Goal: Navigation & Orientation: Find specific page/section

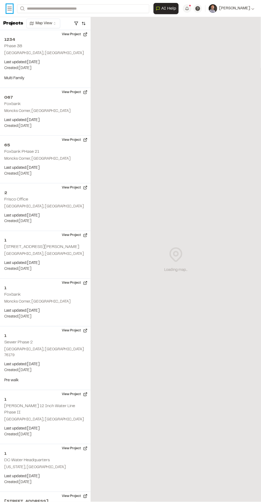
click at [11, 5] on button "Open sidebar" at bounding box center [9, 8] width 6 height 9
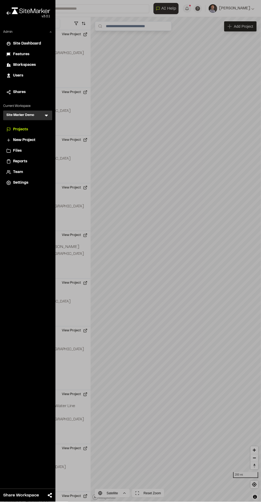
click at [20, 64] on span "Workspaces" at bounding box center [24, 65] width 23 height 6
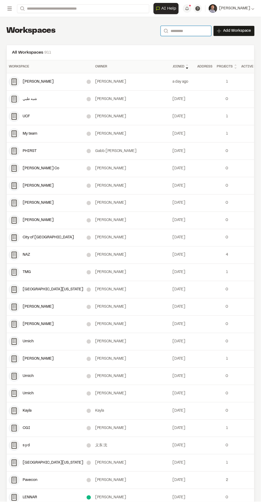
click at [187, 30] on input "Search" at bounding box center [186, 31] width 51 height 10
type input "*"
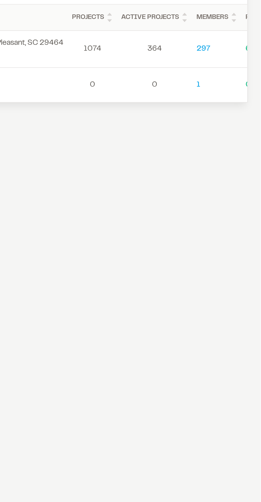
scroll to position [0, 59]
type input "******"
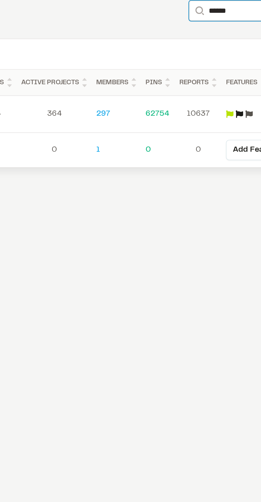
scroll to position [0, 175]
